Goal: Task Accomplishment & Management: Complete application form

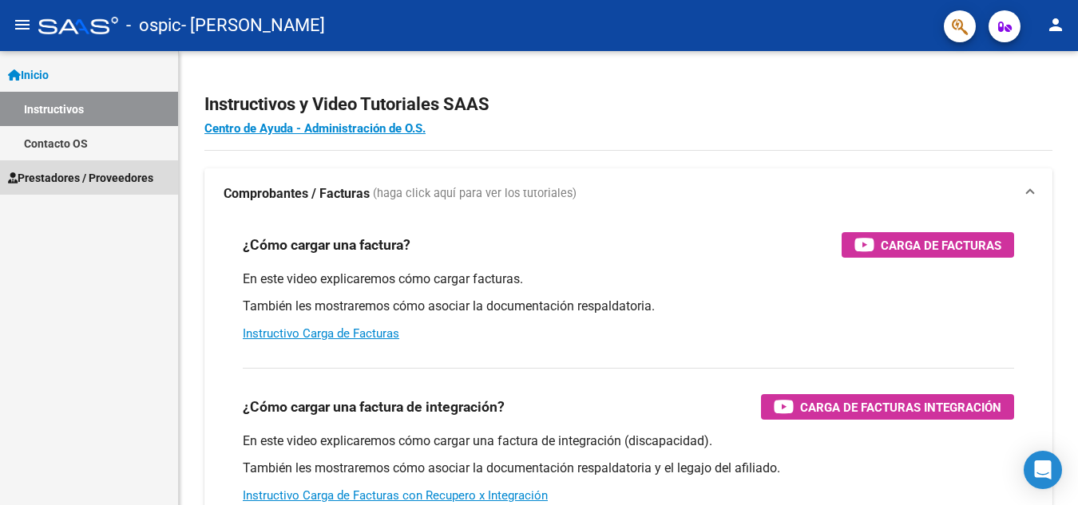
click at [101, 181] on span "Prestadores / Proveedores" at bounding box center [80, 178] width 145 height 18
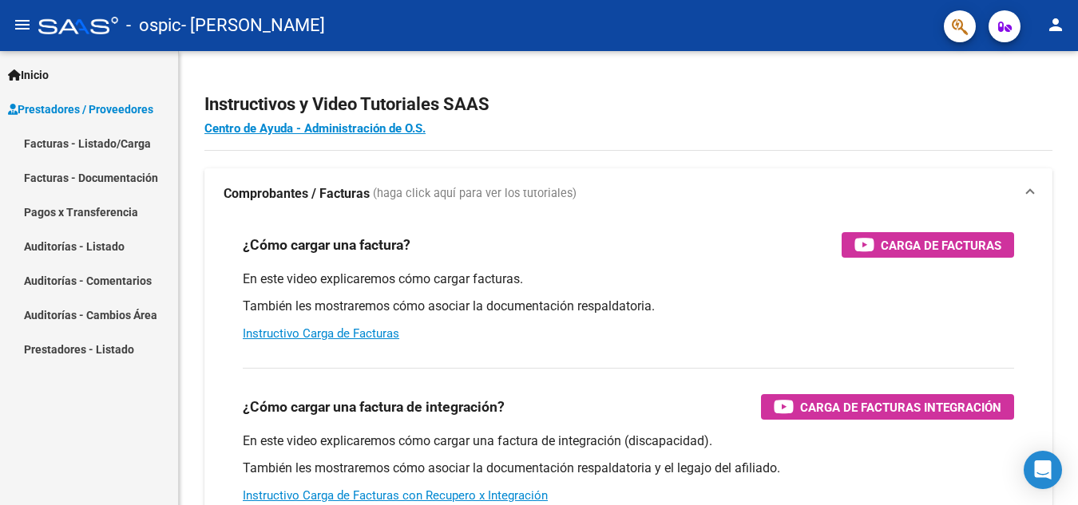
click at [108, 176] on link "Facturas - Documentación" at bounding box center [89, 177] width 178 height 34
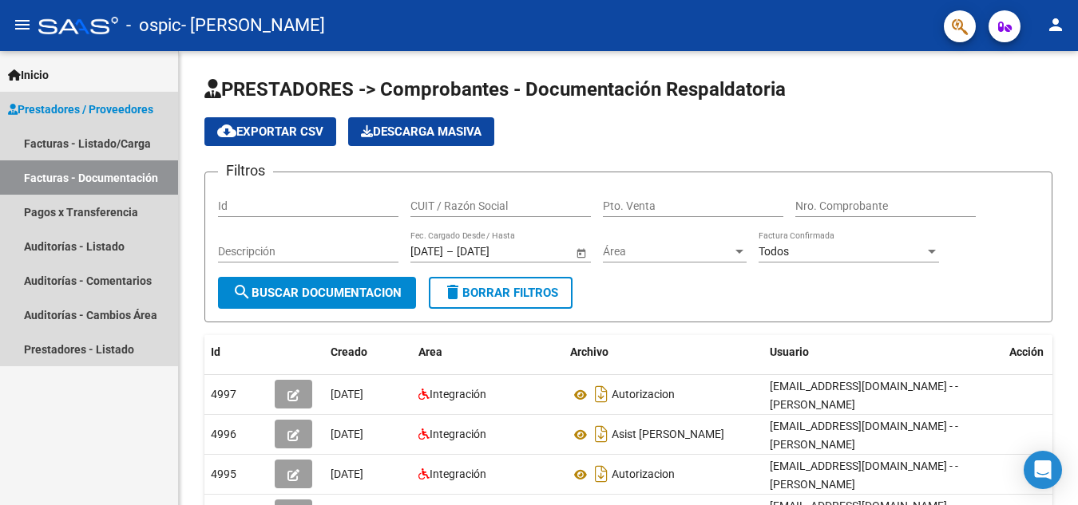
click at [124, 180] on link "Facturas - Documentación" at bounding box center [89, 177] width 178 height 34
click at [93, 142] on link "Facturas - Listado/Carga" at bounding box center [89, 143] width 178 height 34
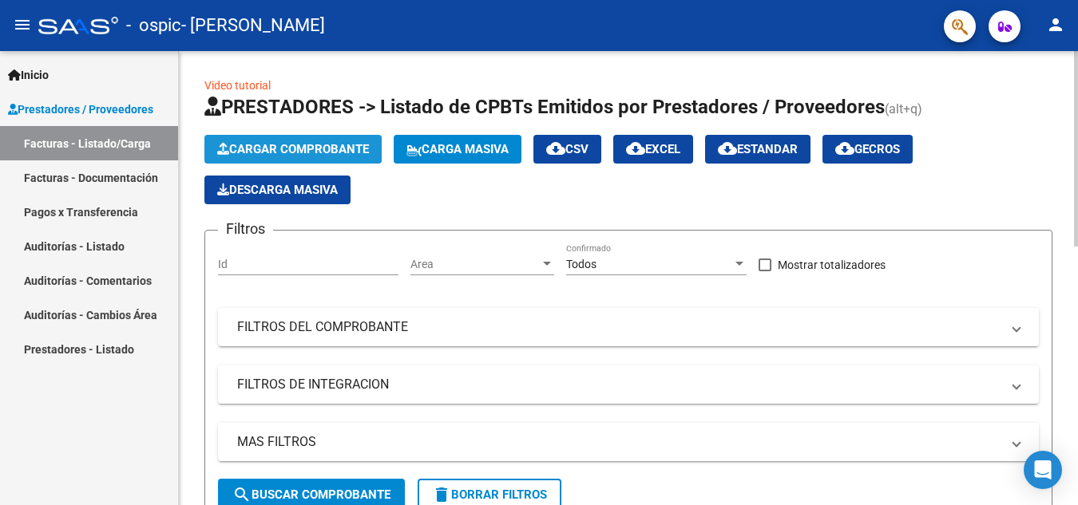
click at [288, 150] on span "Cargar Comprobante" at bounding box center [293, 149] width 152 height 14
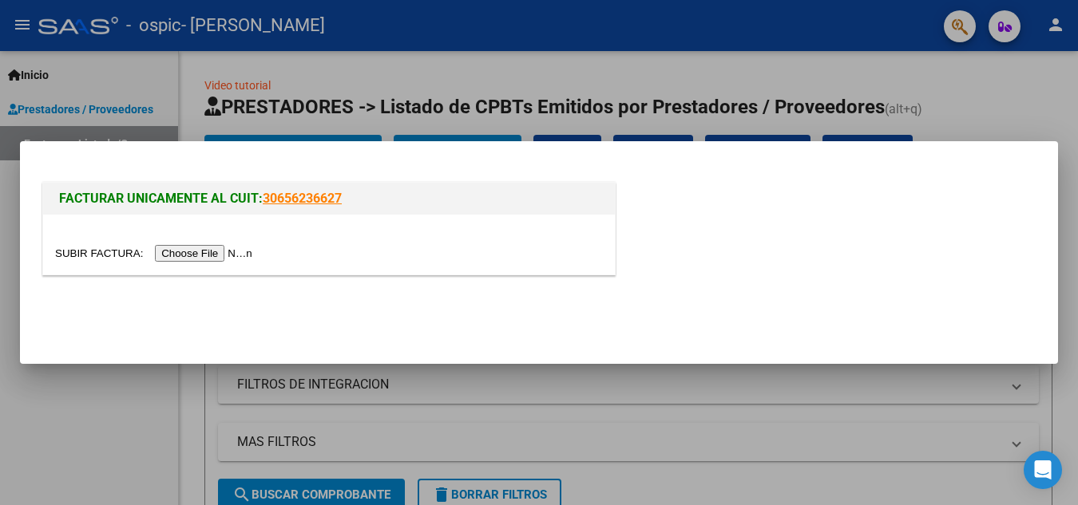
click at [239, 253] on input "file" at bounding box center [156, 253] width 202 height 17
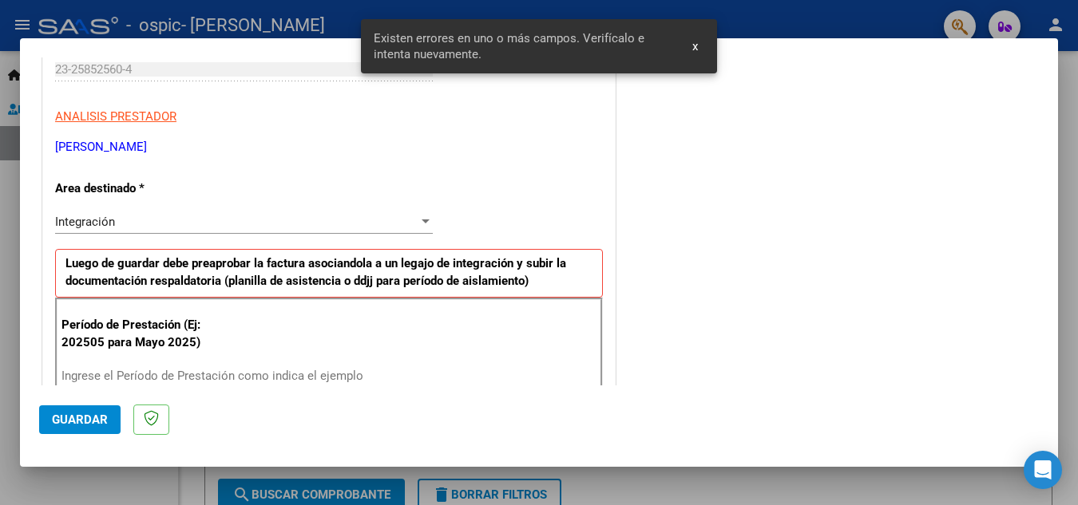
scroll to position [282, 0]
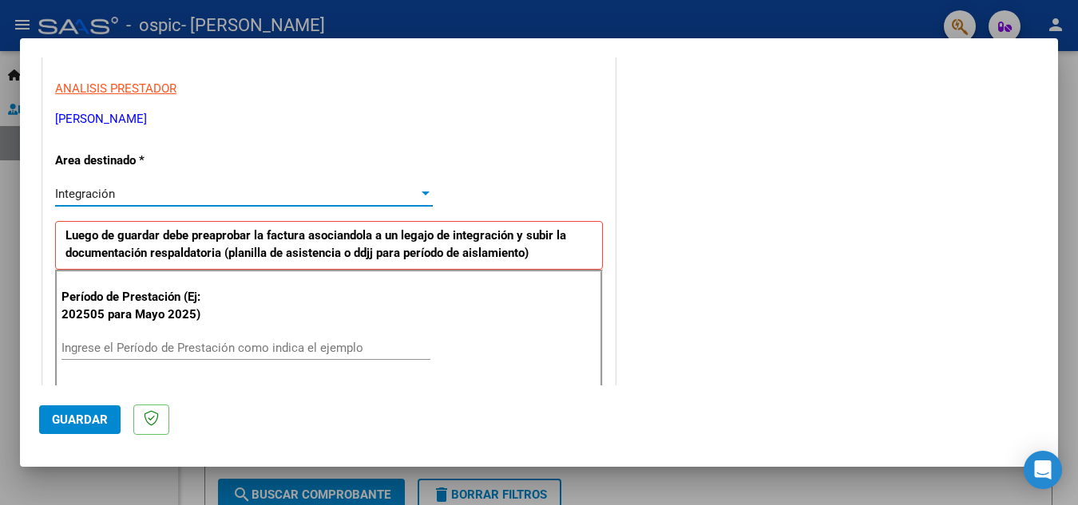
click at [423, 193] on div at bounding box center [426, 194] width 8 height 4
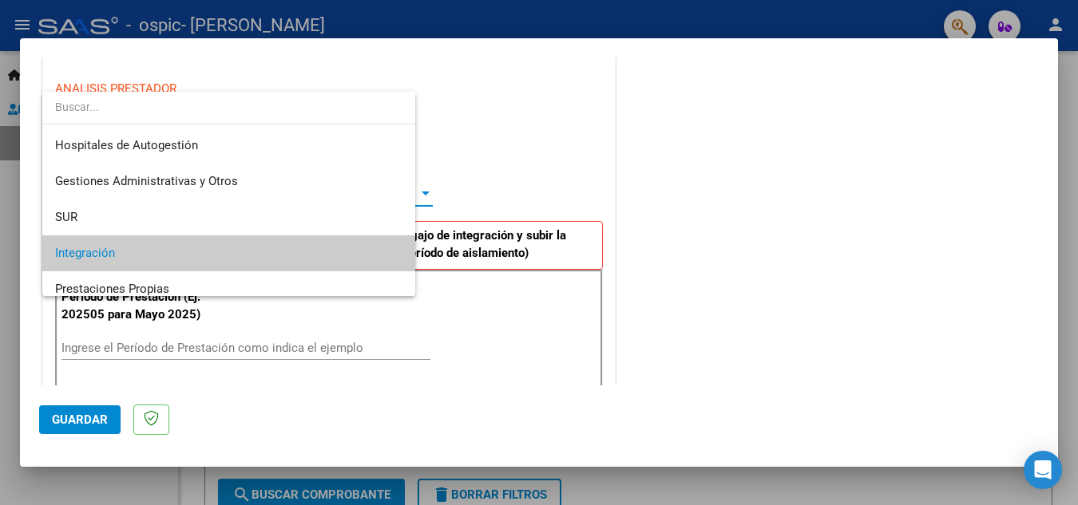
scroll to position [60, 0]
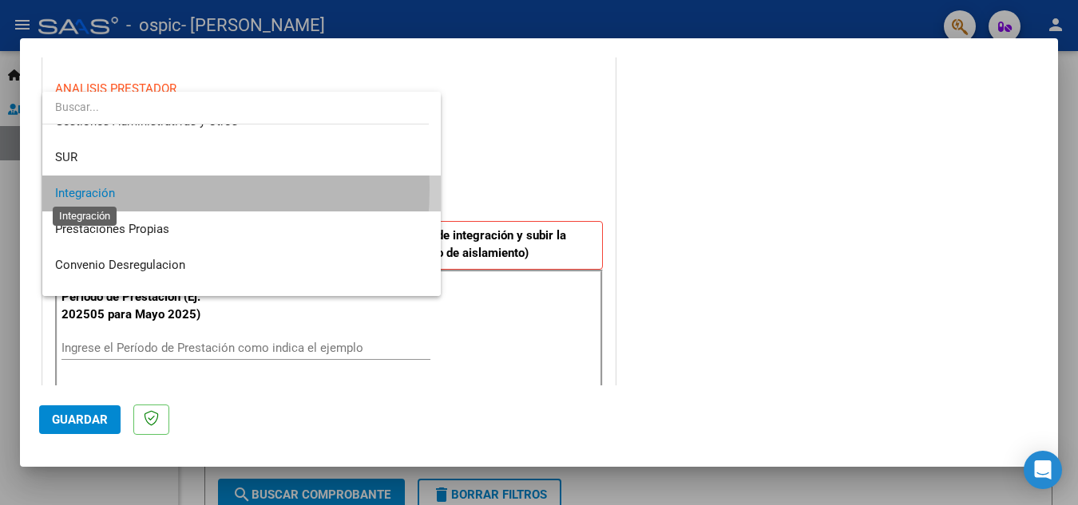
click at [69, 188] on span "Integración" at bounding box center [85, 193] width 60 height 14
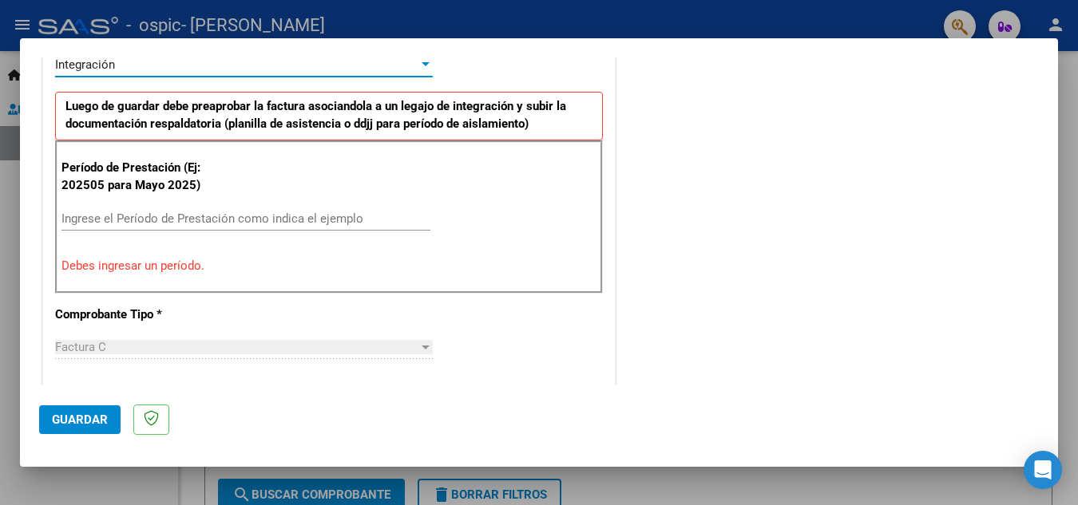
scroll to position [442, 0]
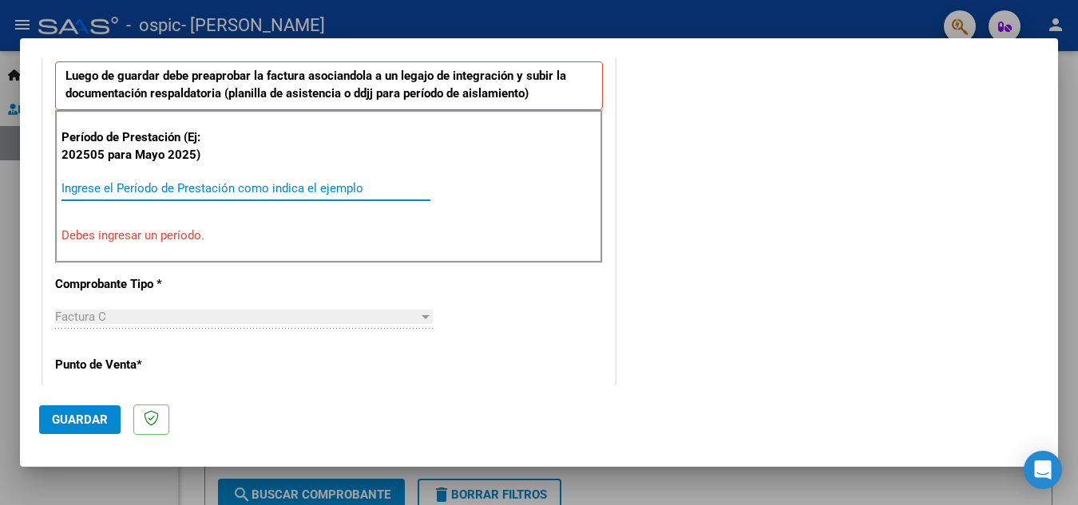
click at [166, 188] on input "Ingrese el Período de Prestación como indica el ejemplo" at bounding box center [245, 188] width 369 height 14
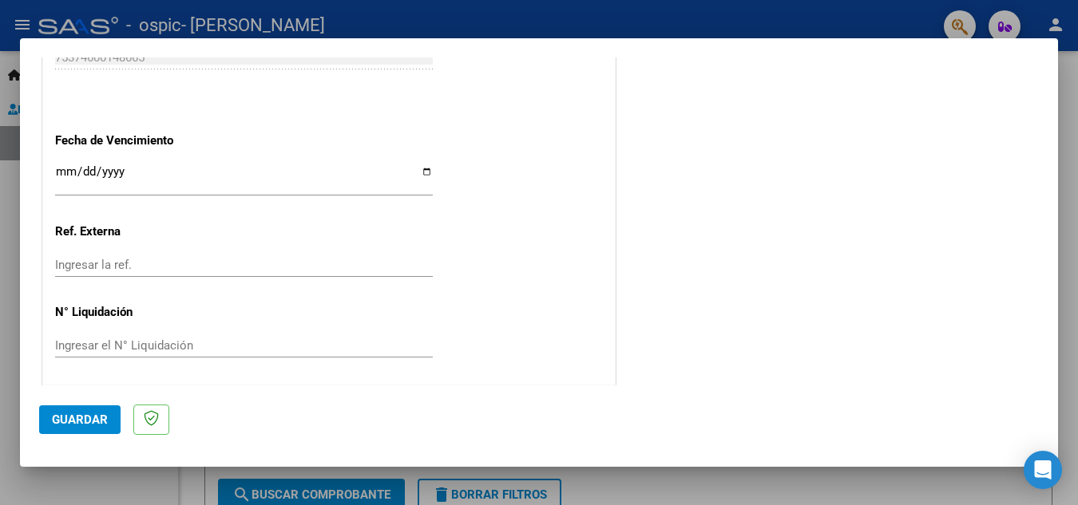
scroll to position [1077, 0]
type input "202508"
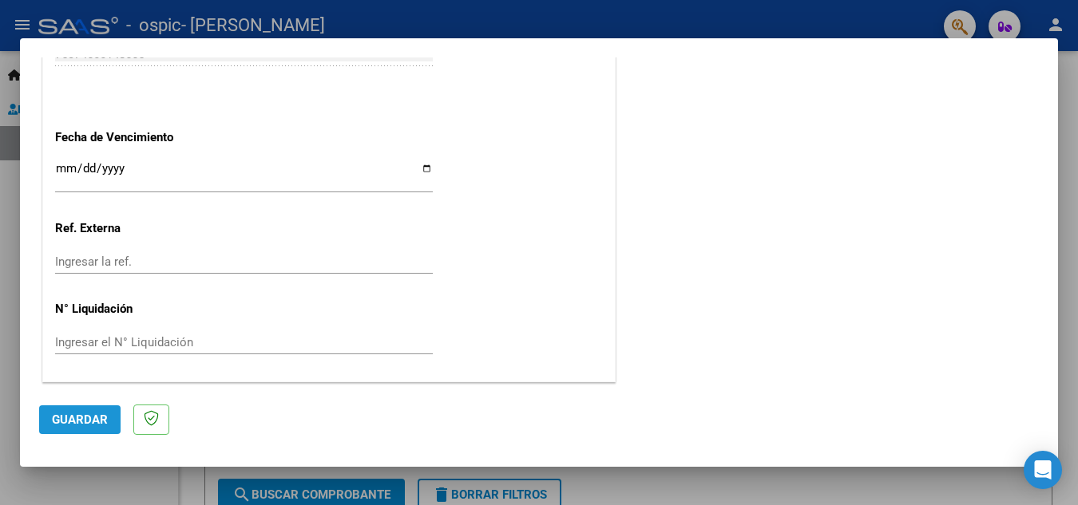
click at [97, 428] on button "Guardar" at bounding box center [79, 420] width 81 height 29
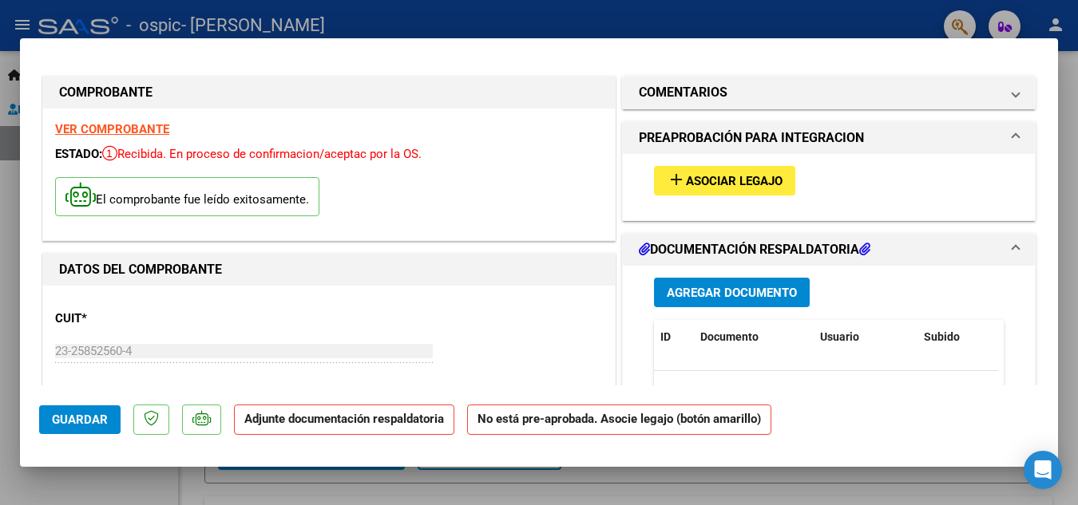
scroll to position [0, 0]
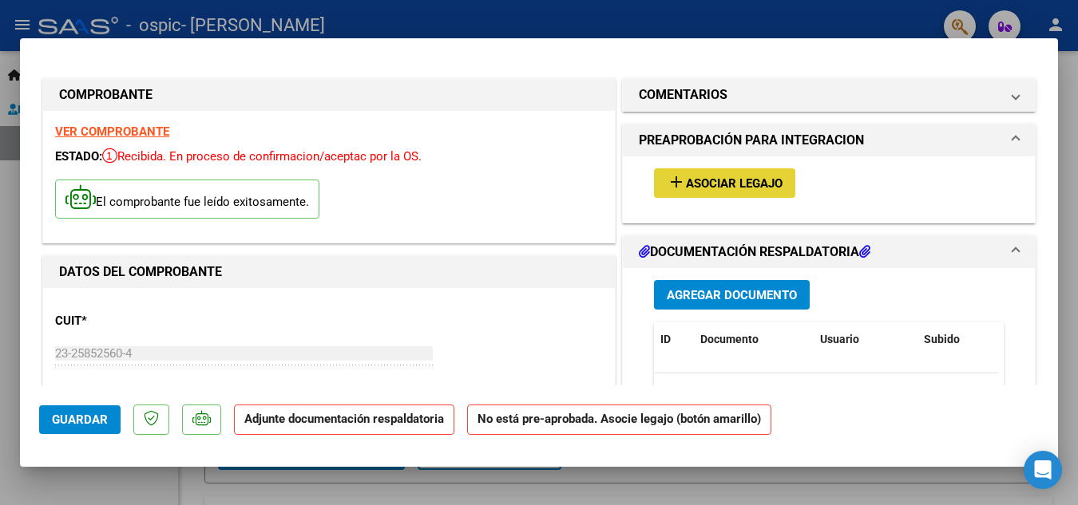
click at [686, 182] on span "Asociar Legajo" at bounding box center [734, 183] width 97 height 14
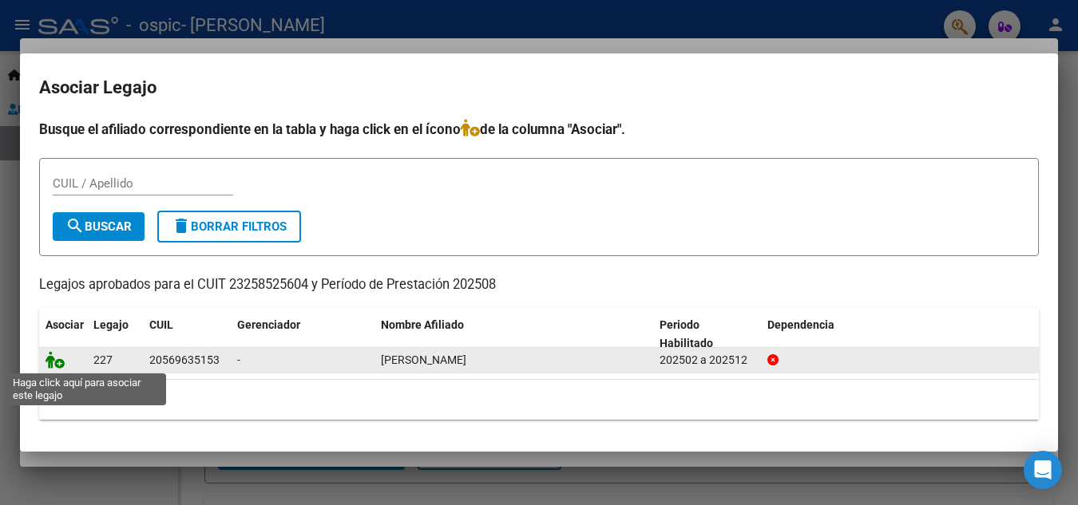
click at [57, 362] on icon at bounding box center [55, 360] width 19 height 18
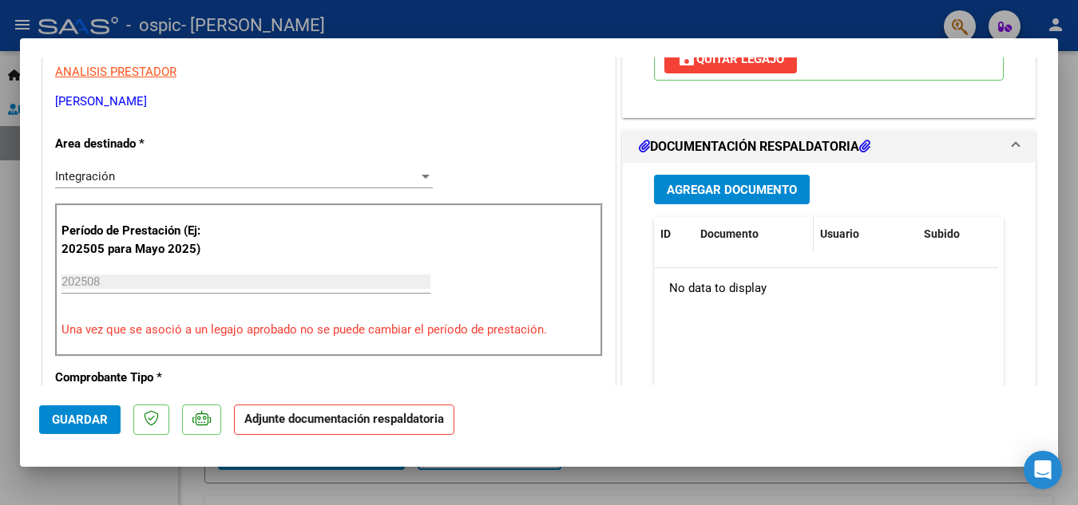
scroll to position [399, 0]
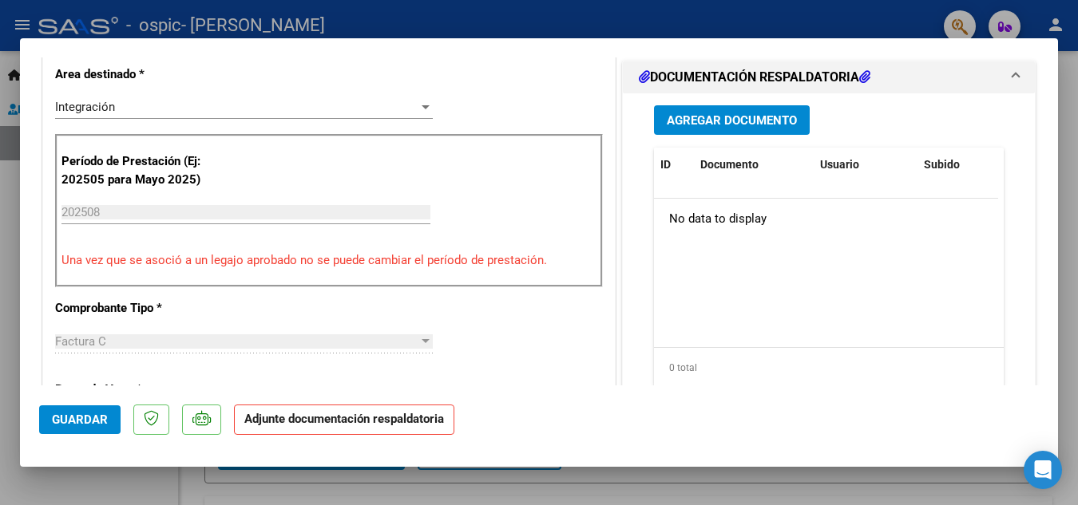
click at [765, 125] on span "Agregar Documento" at bounding box center [732, 120] width 130 height 14
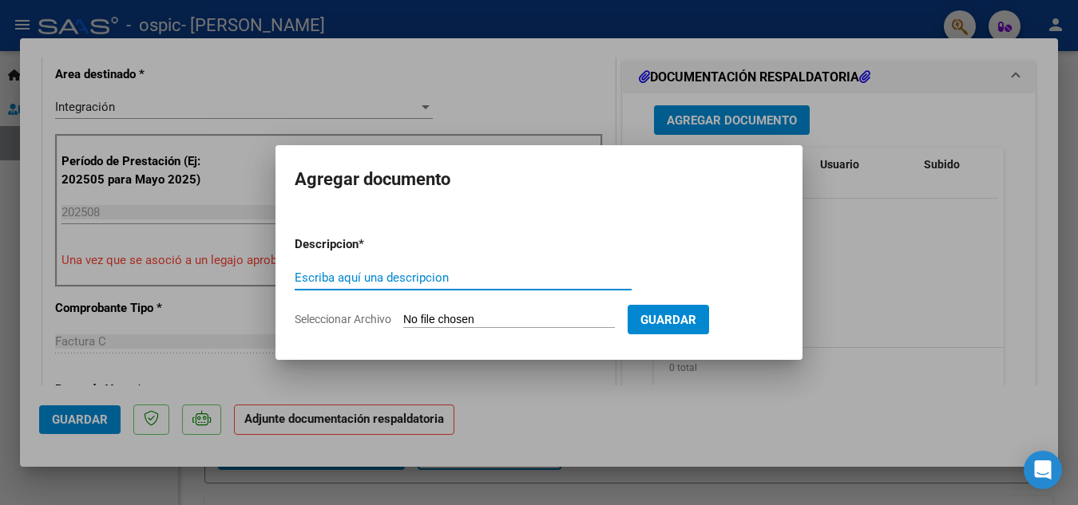
click at [429, 280] on input "Escriba aquí una descripcion" at bounding box center [463, 278] width 337 height 14
click at [469, 320] on input "Seleccionar Archivo" at bounding box center [509, 320] width 212 height 15
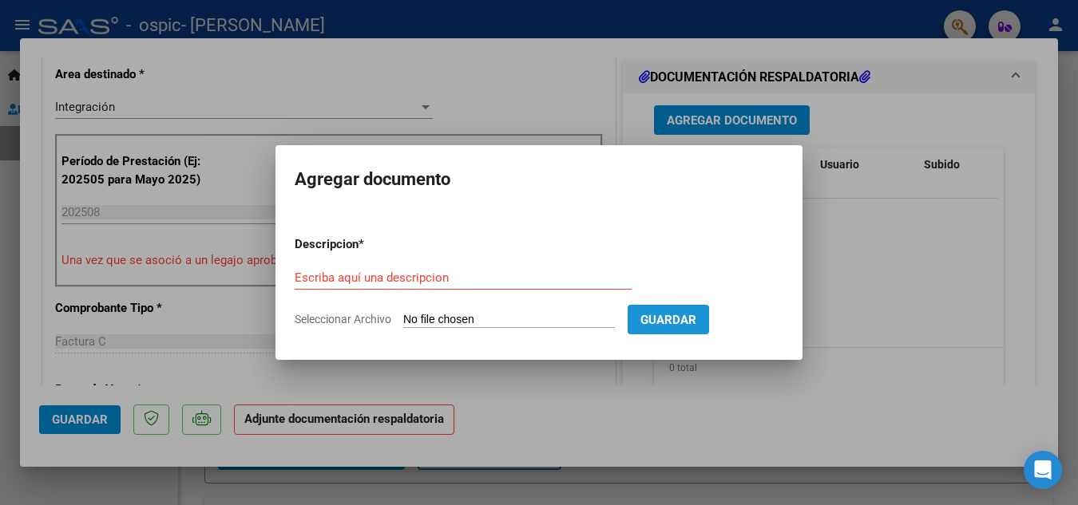
click at [688, 321] on span "Guardar" at bounding box center [668, 320] width 56 height 14
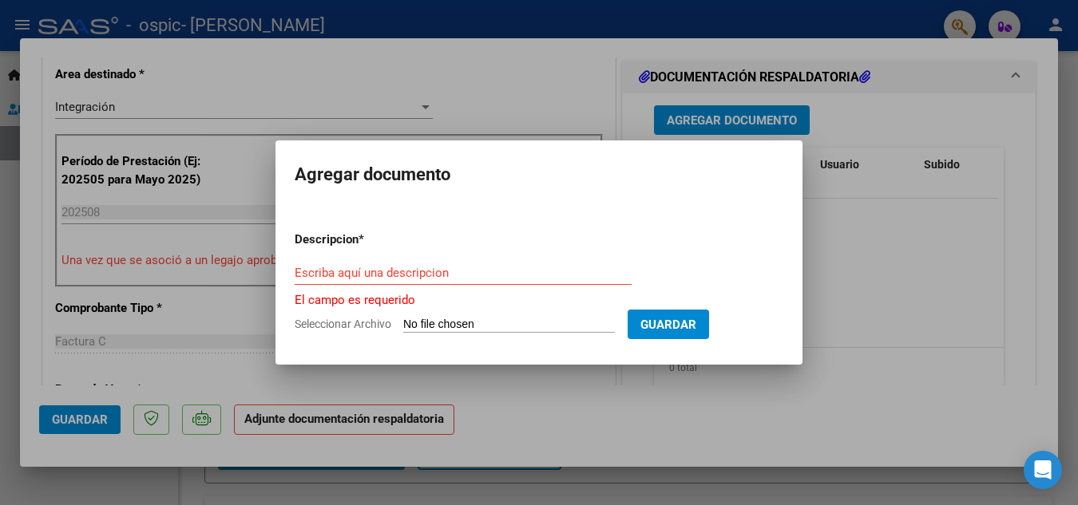
click at [653, 445] on div at bounding box center [539, 252] width 1078 height 505
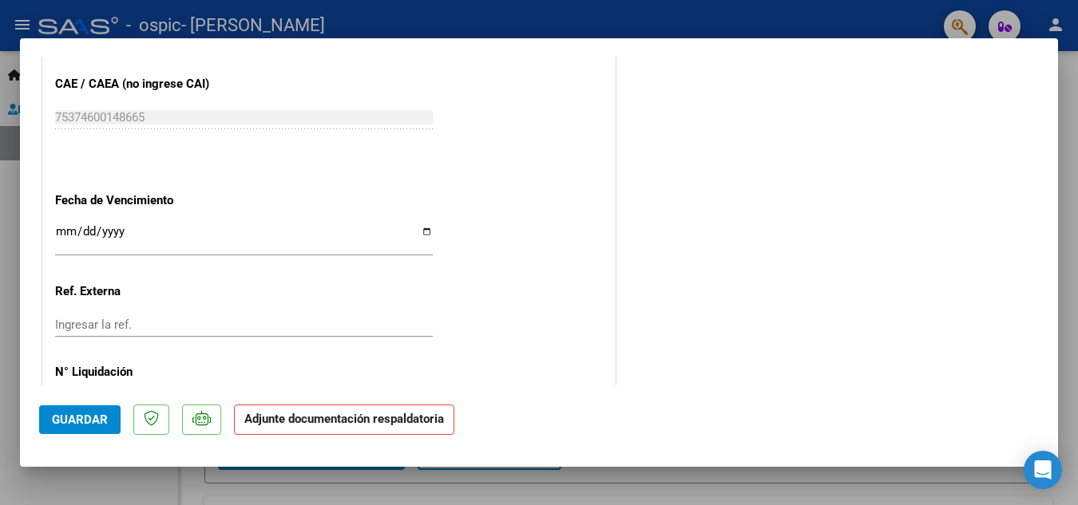
scroll to position [1101, 0]
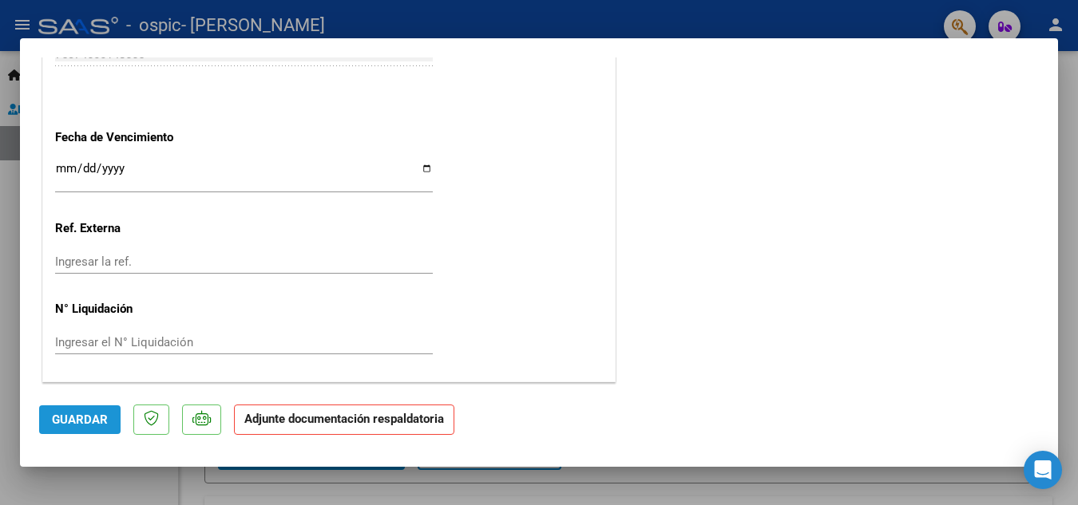
click at [81, 419] on span "Guardar" at bounding box center [80, 420] width 56 height 14
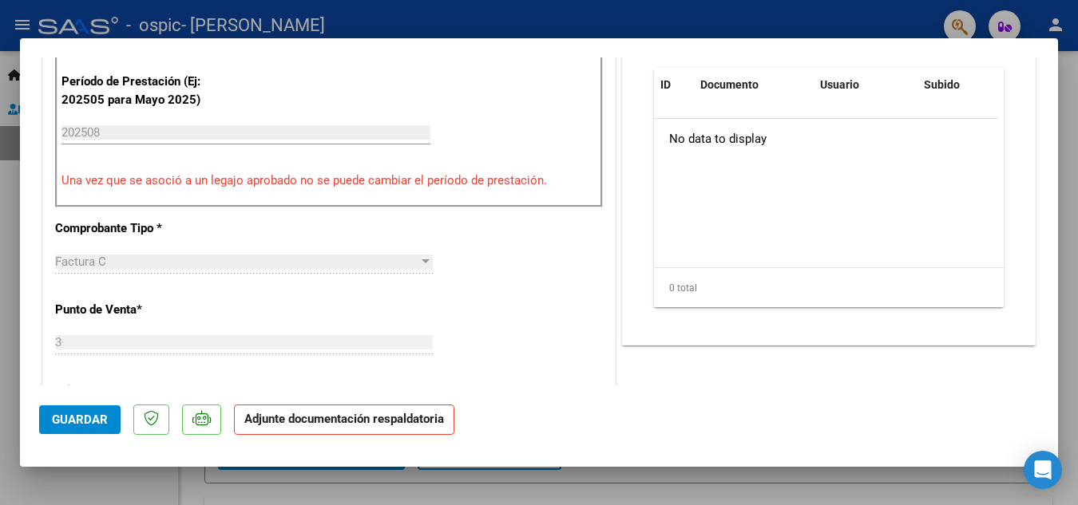
scroll to position [399, 0]
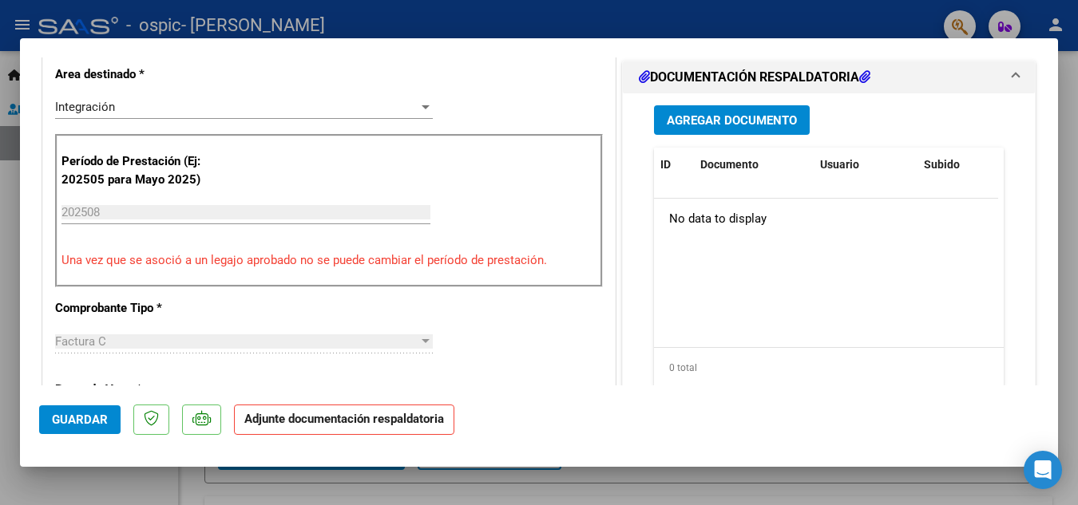
click at [710, 115] on span "Agregar Documento" at bounding box center [732, 120] width 130 height 14
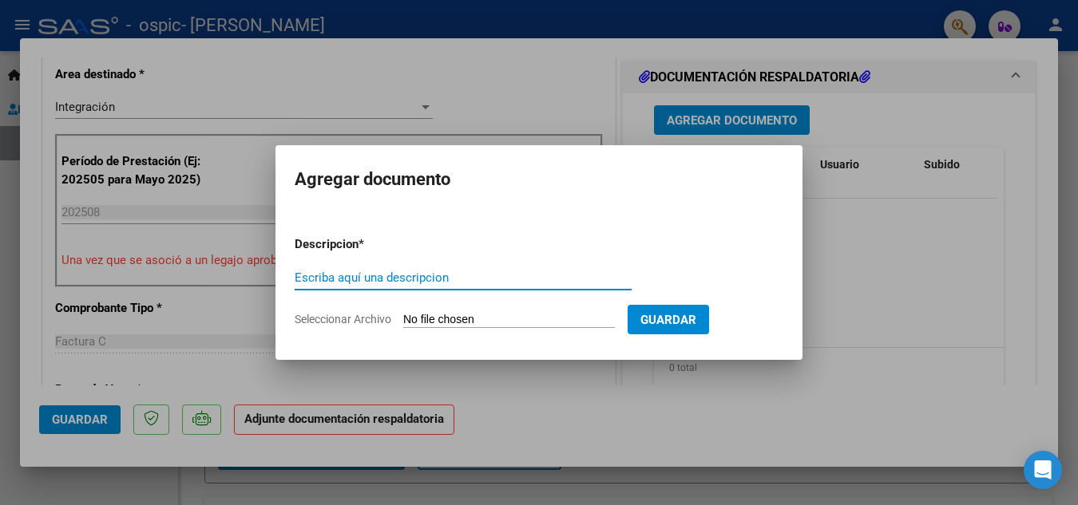
click at [441, 316] on input "Seleccionar Archivo" at bounding box center [509, 320] width 212 height 15
type input "C:\fakepath\Asist Agosto.pdf"
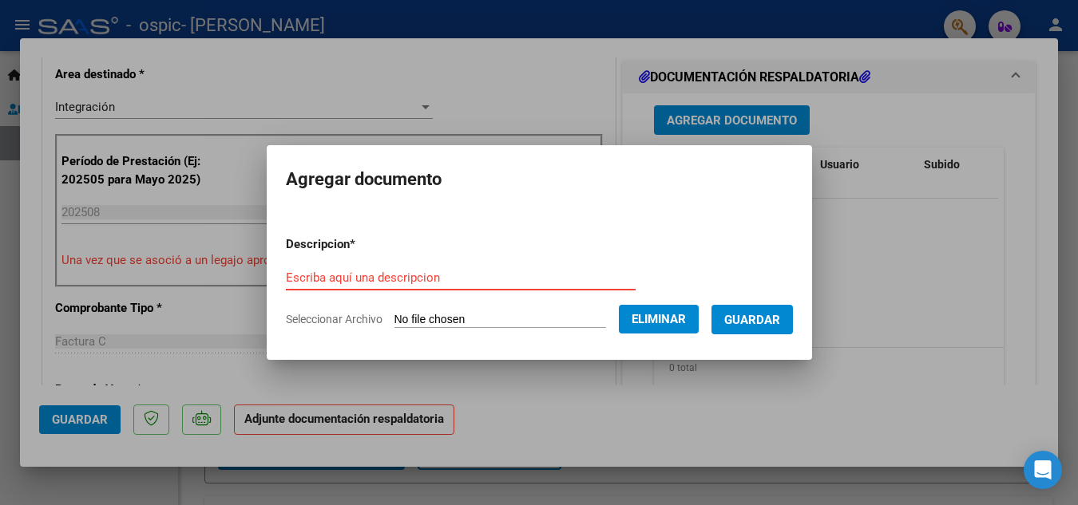
click at [413, 283] on input "Escriba aquí una descripcion" at bounding box center [461, 278] width 350 height 14
type input "Asistencia"
click at [763, 325] on span "Guardar" at bounding box center [752, 320] width 56 height 14
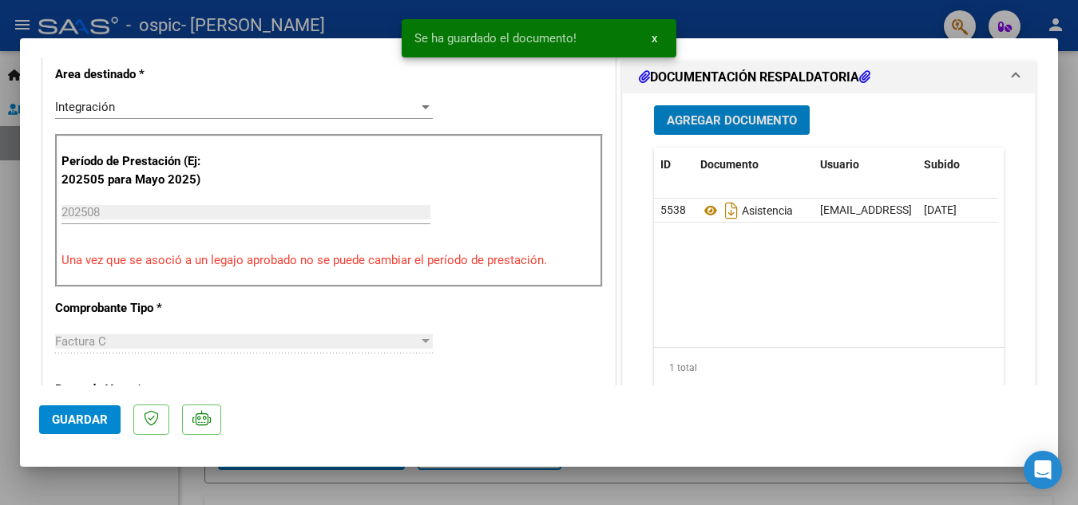
click at [734, 118] on span "Agregar Documento" at bounding box center [732, 120] width 130 height 14
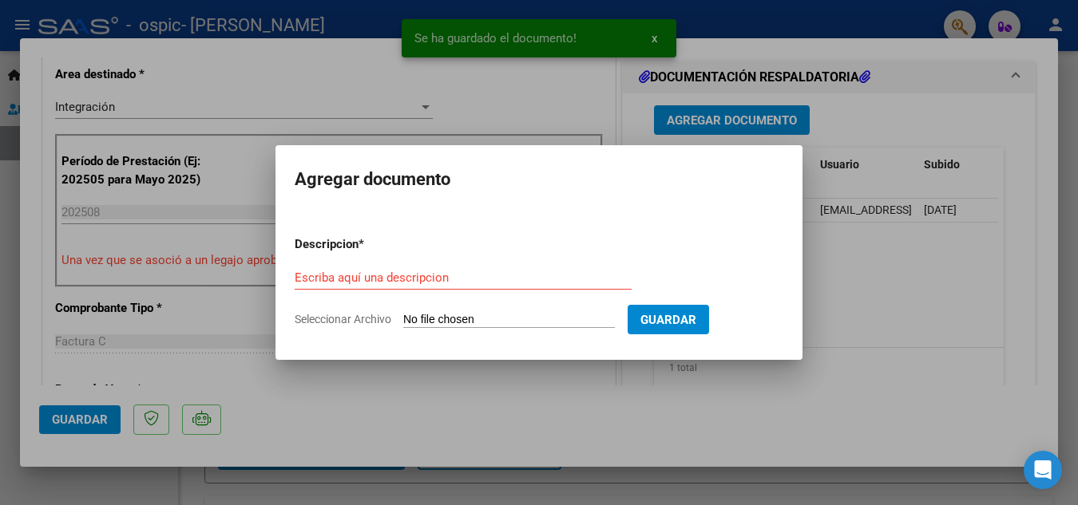
click at [506, 322] on input "Seleccionar Archivo" at bounding box center [509, 320] width 212 height 15
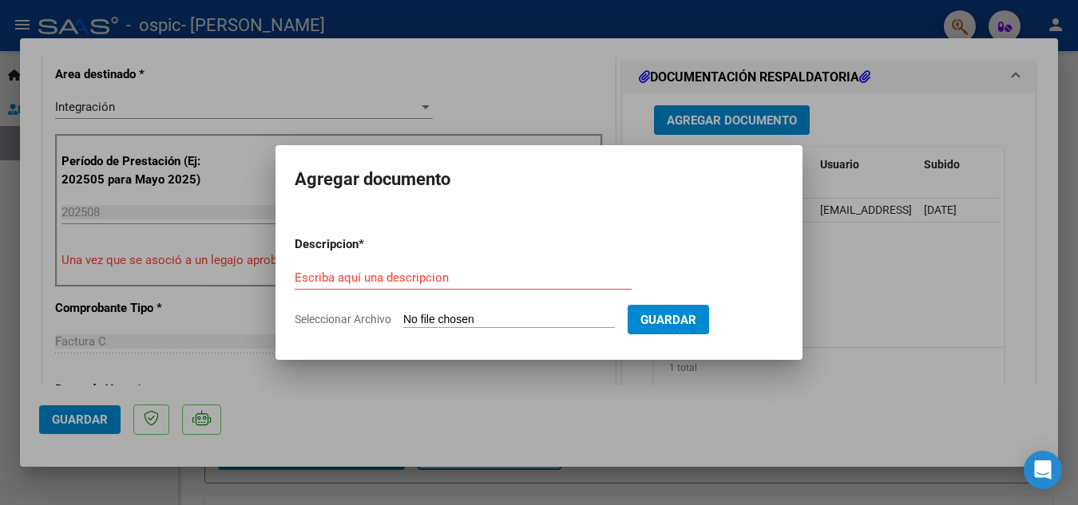
type input "C:\fakepath\Autorizacion.pdf"
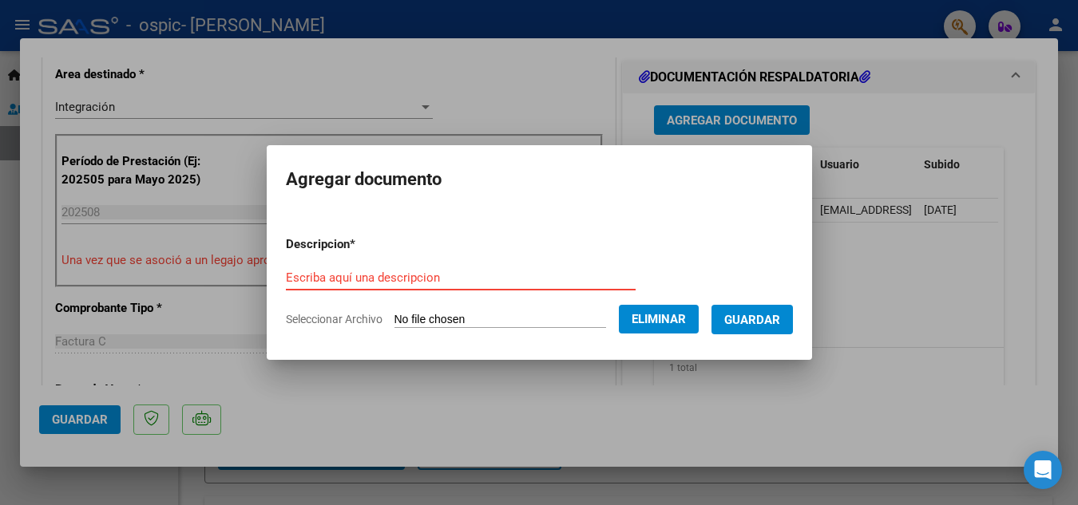
click at [478, 281] on input "Escriba aquí una descripcion" at bounding box center [461, 278] width 350 height 14
type input "autorización"
click at [743, 315] on span "Guardar" at bounding box center [752, 320] width 56 height 14
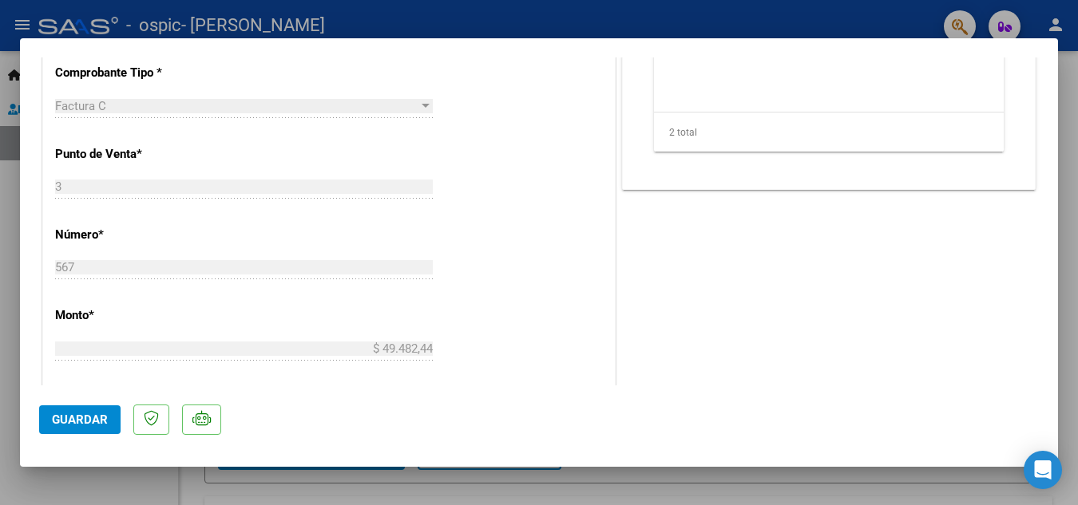
scroll to position [799, 0]
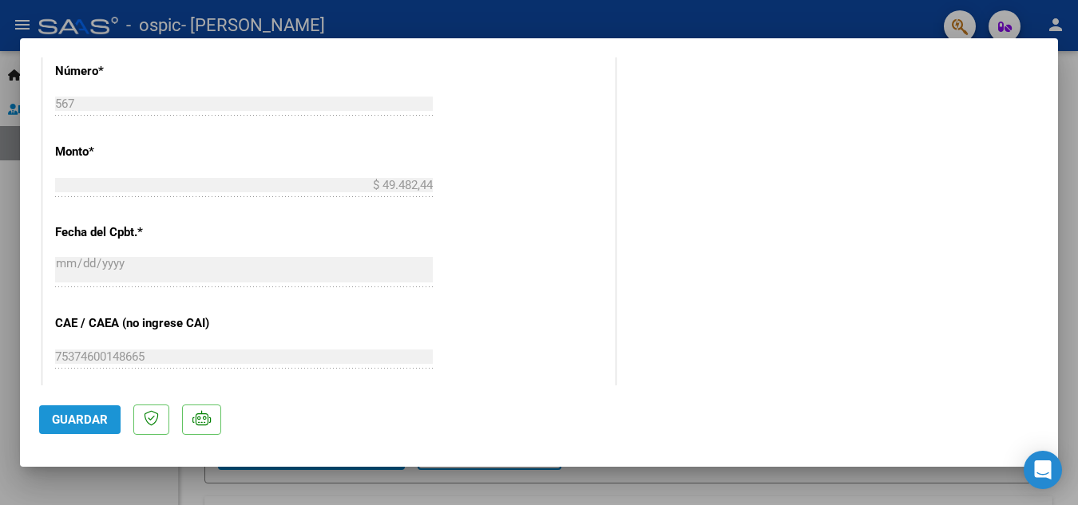
click at [65, 423] on span "Guardar" at bounding box center [80, 420] width 56 height 14
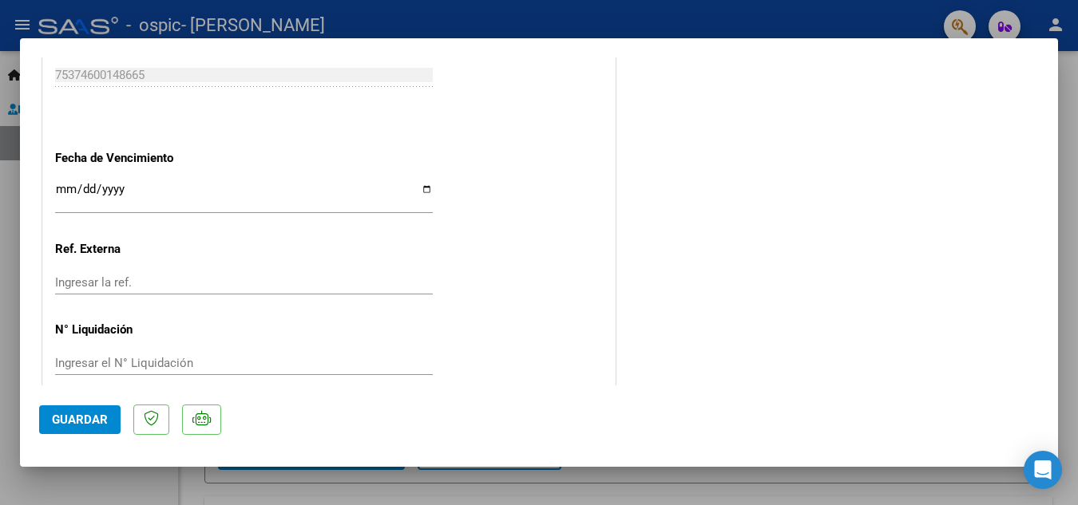
scroll to position [1101, 0]
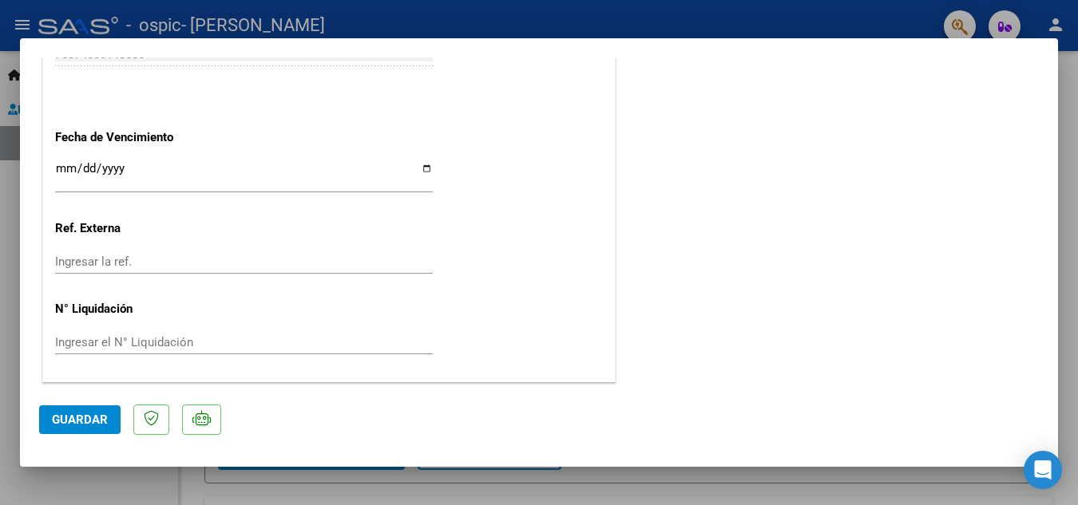
click at [756, 2] on div at bounding box center [539, 252] width 1078 height 505
type input "$ 0,00"
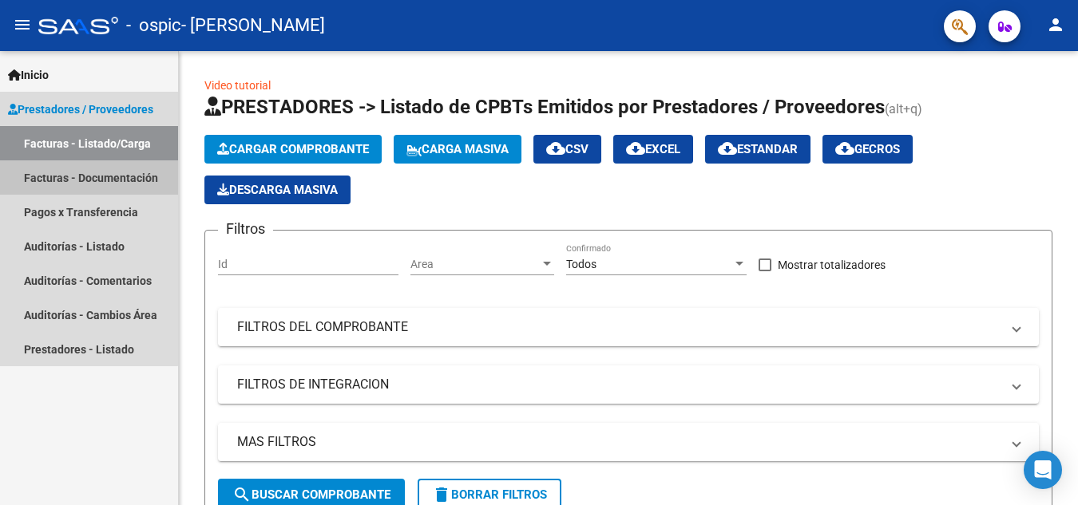
drag, startPoint x: 87, startPoint y: 172, endPoint x: 99, endPoint y: 182, distance: 15.8
click at [89, 172] on link "Facturas - Documentación" at bounding box center [89, 177] width 178 height 34
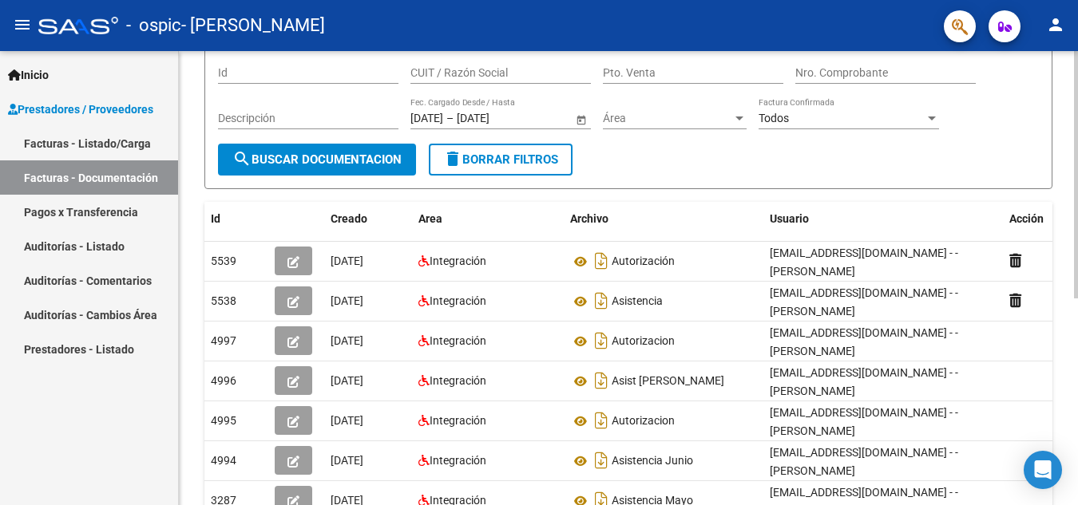
scroll to position [240, 0]
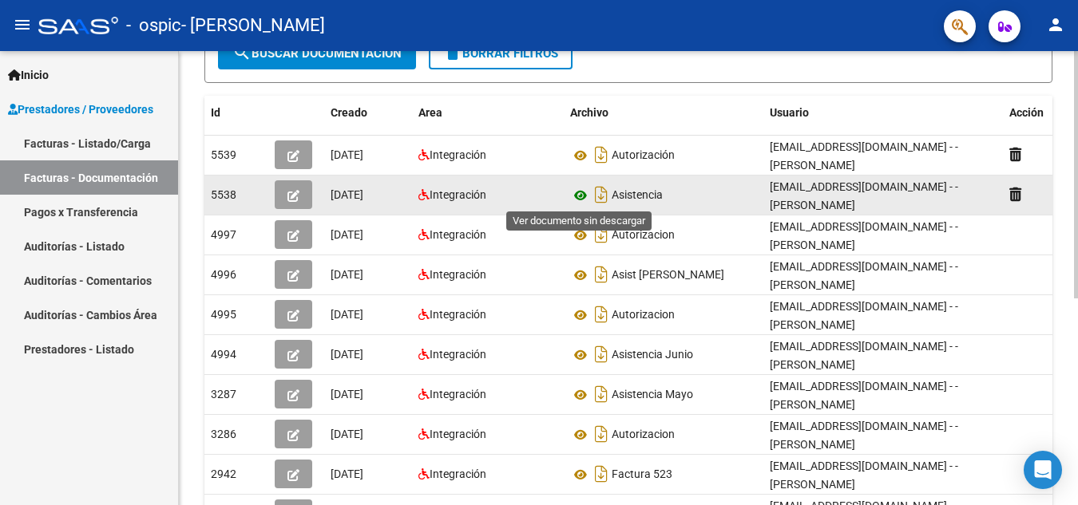
click at [581, 196] on icon at bounding box center [580, 195] width 21 height 19
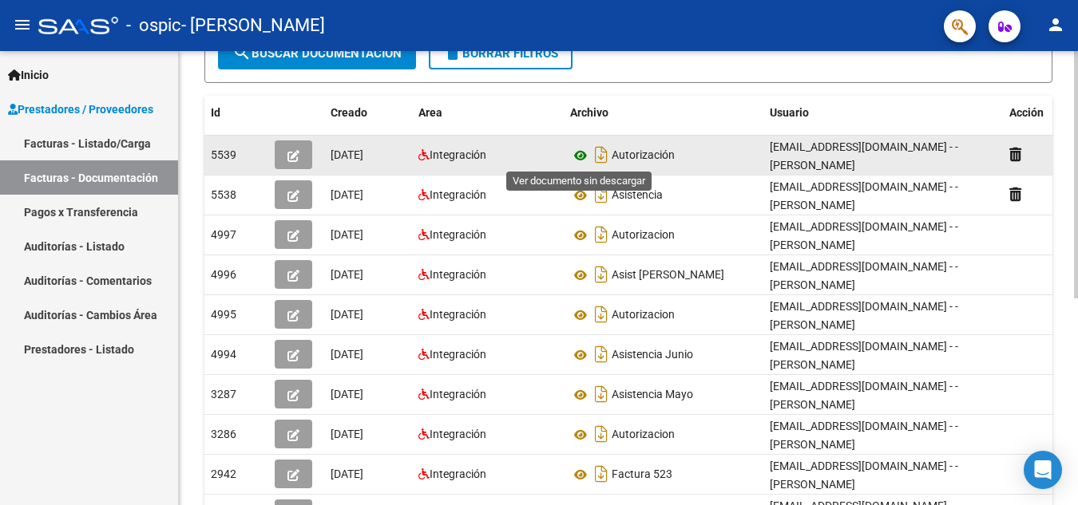
click at [573, 153] on icon at bounding box center [580, 155] width 21 height 19
click at [292, 157] on icon "button" at bounding box center [293, 156] width 12 height 12
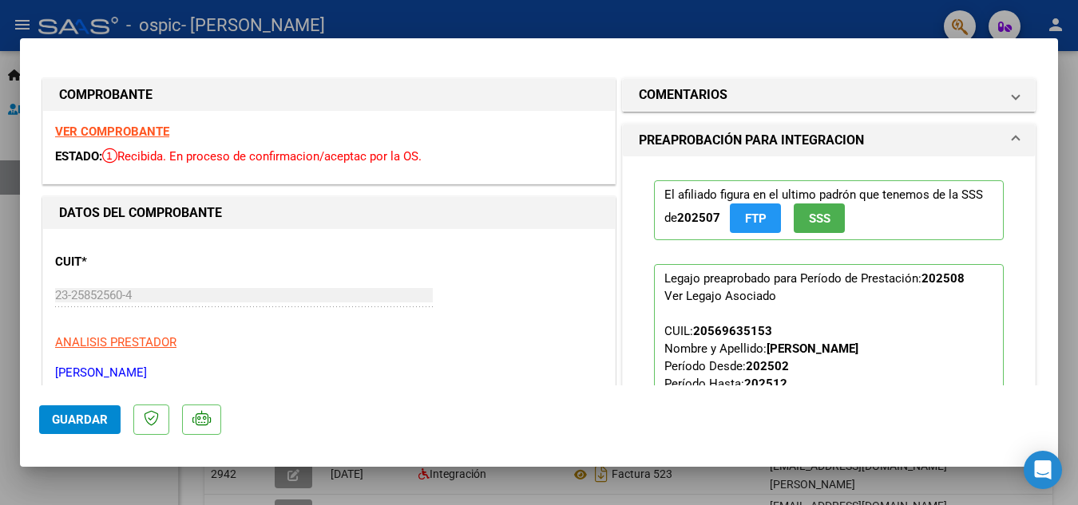
click at [164, 129] on strong "VER COMPROBANTE" at bounding box center [112, 132] width 114 height 14
click at [763, 14] on div at bounding box center [539, 252] width 1078 height 505
type input "$ 0,00"
